Goal: Transaction & Acquisition: Purchase product/service

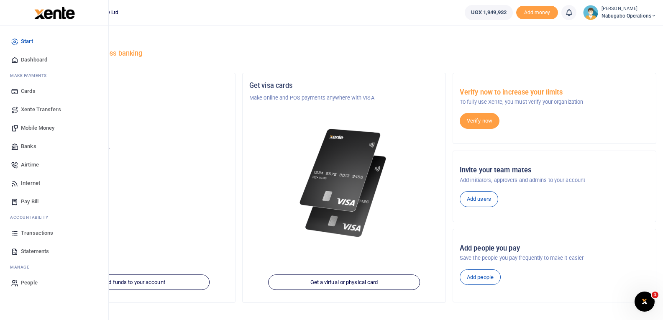
click at [43, 126] on span "Mobile Money" at bounding box center [37, 128] width 33 height 8
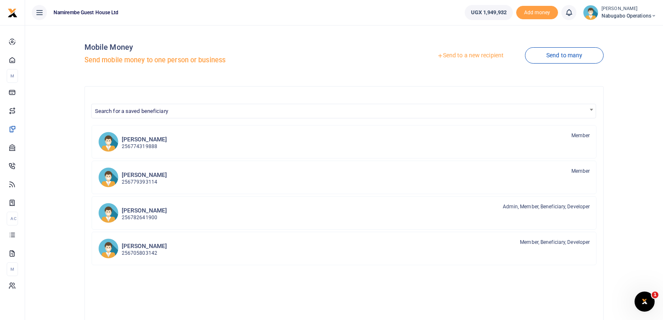
click at [476, 52] on link "Send to a new recipient" at bounding box center [470, 55] width 109 height 15
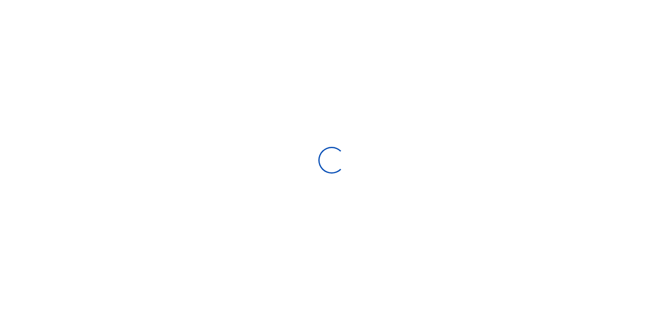
select select
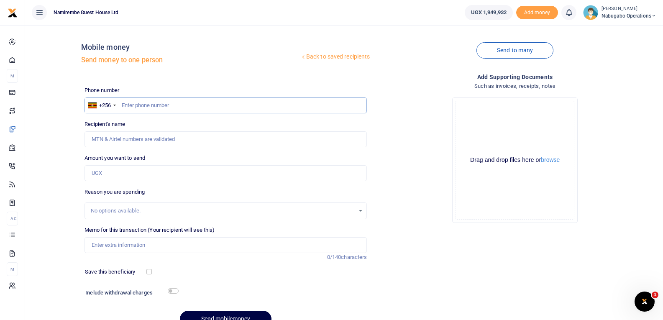
click at [149, 103] on input "text" at bounding box center [225, 105] width 283 height 16
type input "754569129"
type input "[PERSON_NAME]"
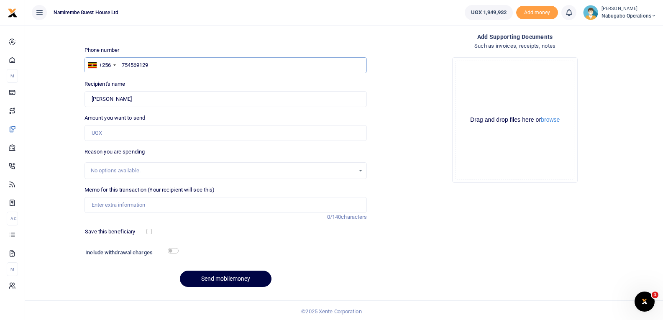
scroll to position [42, 0]
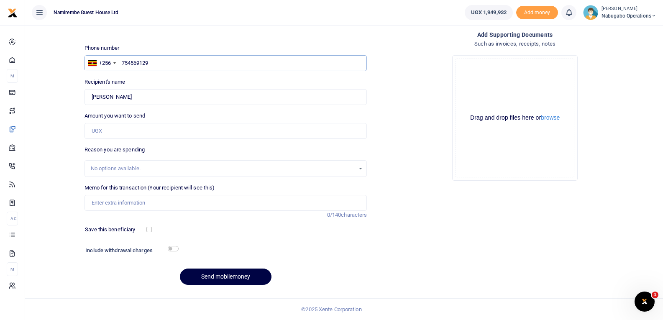
type input "754569129"
click at [132, 127] on input "Amount you want to send" at bounding box center [225, 131] width 283 height 16
type input "50,000"
click at [125, 204] on input "Memo for this transaction (Your recipient will see this)" at bounding box center [225, 203] width 283 height 16
type input "airtime"
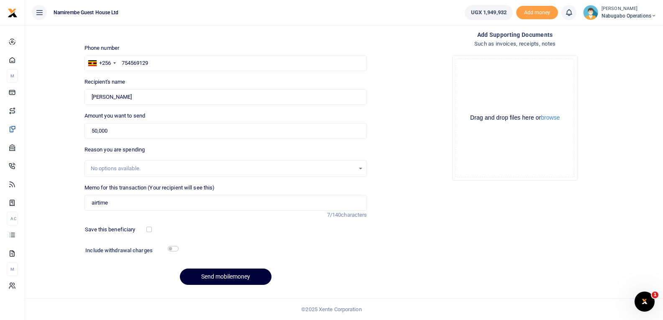
click at [207, 275] on button "Send mobilemoney" at bounding box center [226, 276] width 92 height 16
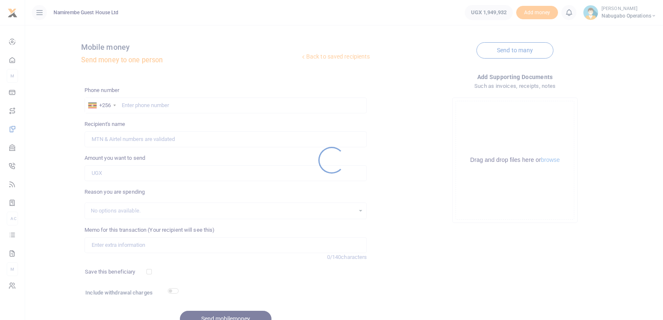
scroll to position [42, 0]
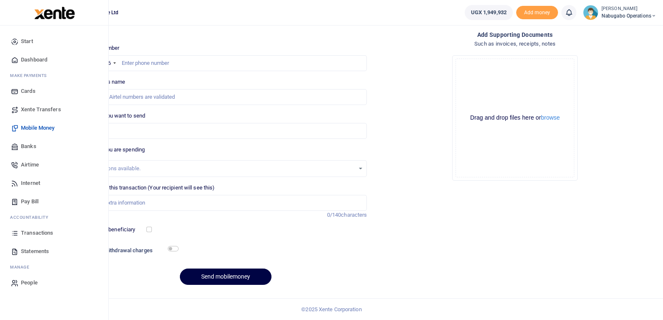
click at [48, 231] on span "Transactions" at bounding box center [37, 233] width 32 height 8
click at [33, 229] on span "Transactions" at bounding box center [37, 233] width 32 height 8
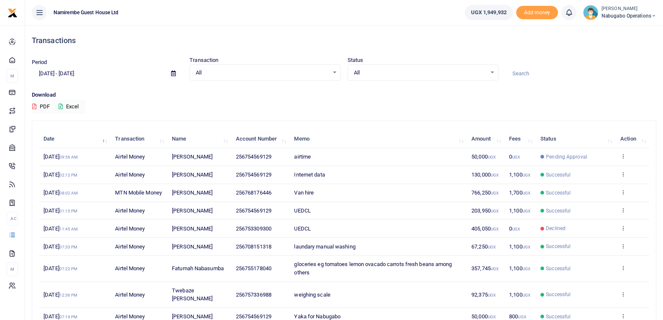
click at [590, 10] on img at bounding box center [590, 12] width 15 height 15
click at [609, 58] on link "Logout" at bounding box center [624, 61] width 66 height 12
